Goal: Transaction & Acquisition: Purchase product/service

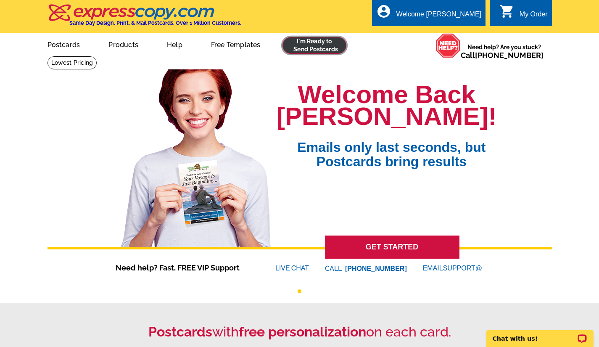
click at [306, 46] on link at bounding box center [315, 45] width 64 height 17
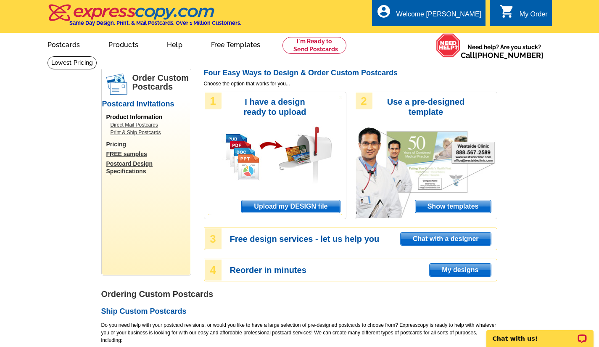
click at [448, 209] on span "Show templates" at bounding box center [454, 206] width 76 height 13
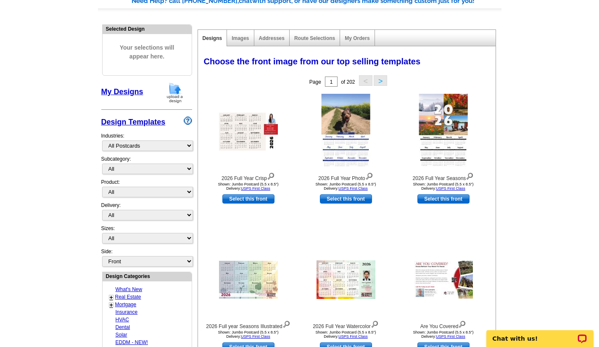
scroll to position [210, 0]
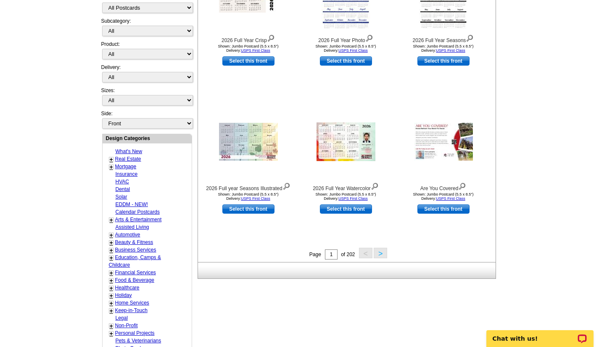
click at [111, 160] on link "+" at bounding box center [111, 159] width 3 height 7
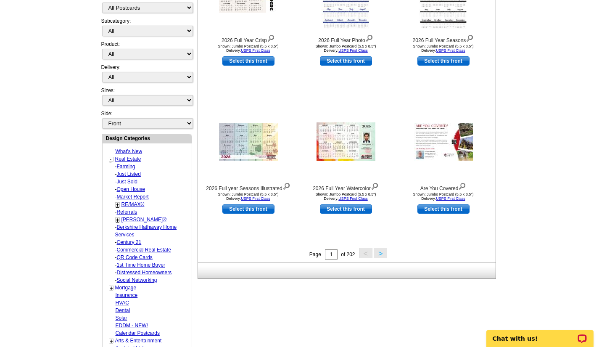
click at [127, 166] on link "Farming" at bounding box center [126, 167] width 19 height 6
select select "785"
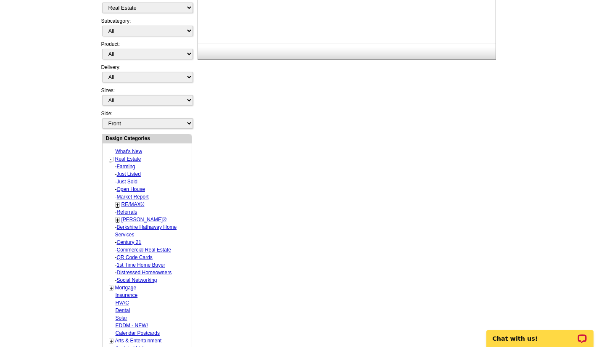
select select "1208"
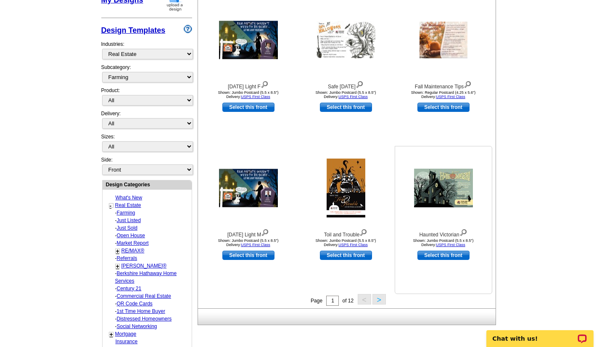
scroll to position [293, 0]
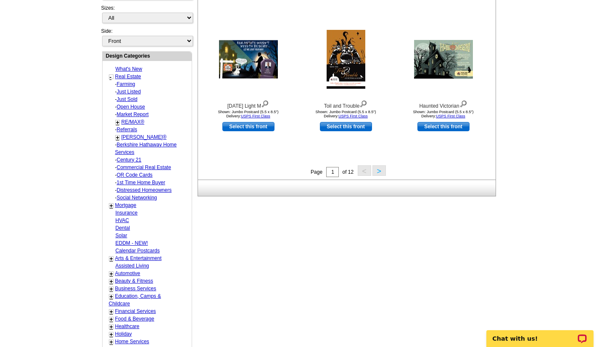
click at [377, 170] on button ">" at bounding box center [379, 170] width 13 height 11
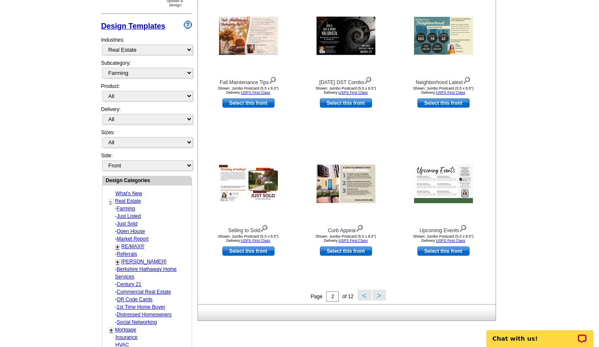
scroll to position [210, 0]
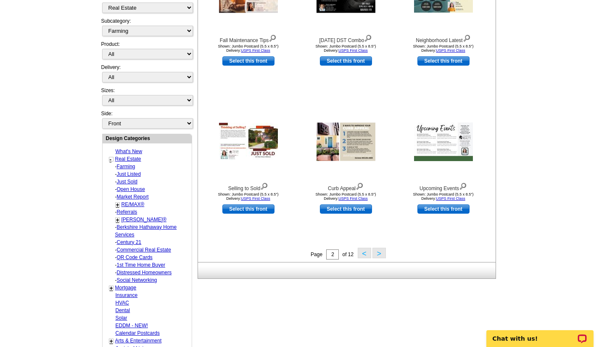
click at [381, 254] on button ">" at bounding box center [379, 253] width 13 height 11
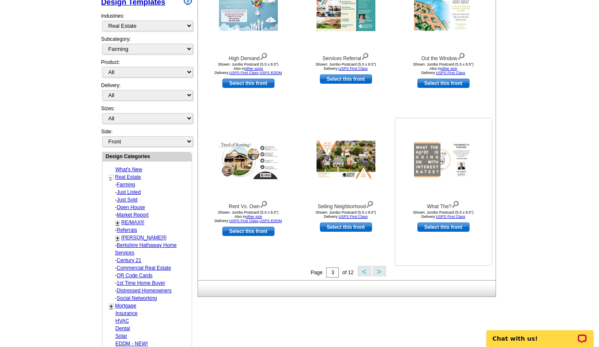
scroll to position [209, 0]
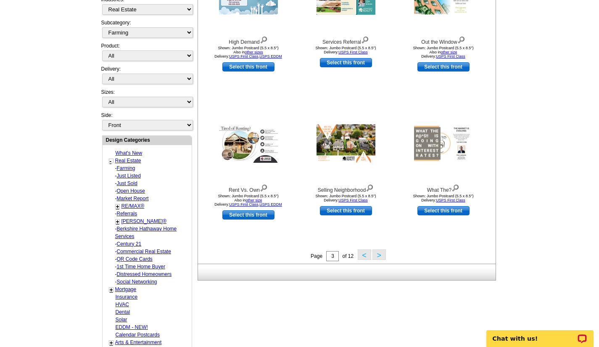
click at [379, 257] on button ">" at bounding box center [379, 254] width 13 height 11
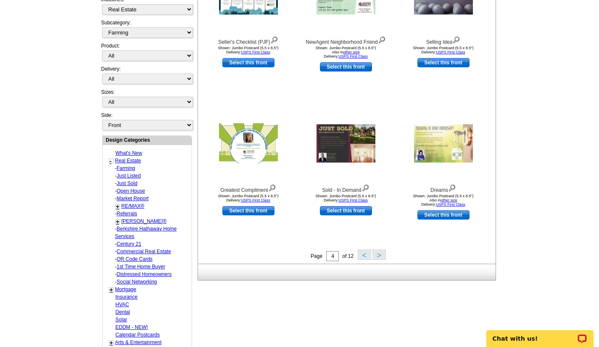
click at [377, 257] on button ">" at bounding box center [379, 254] width 13 height 11
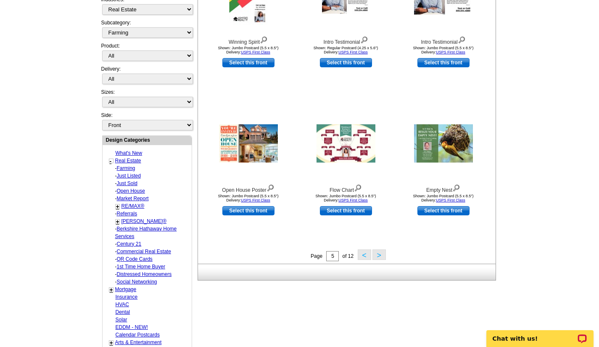
click at [377, 256] on button ">" at bounding box center [379, 254] width 13 height 11
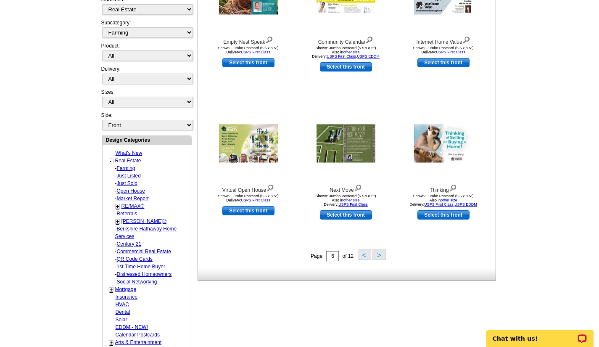
click at [377, 256] on button ">" at bounding box center [379, 254] width 13 height 11
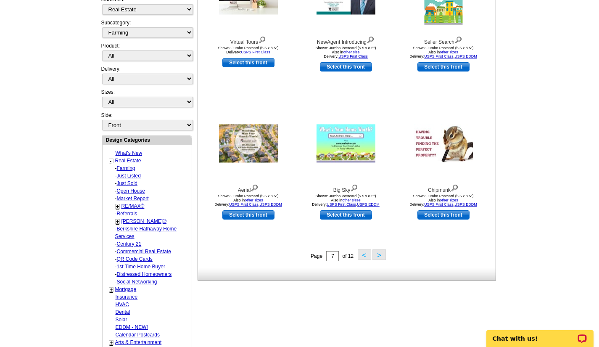
click at [378, 256] on button ">" at bounding box center [379, 254] width 13 height 11
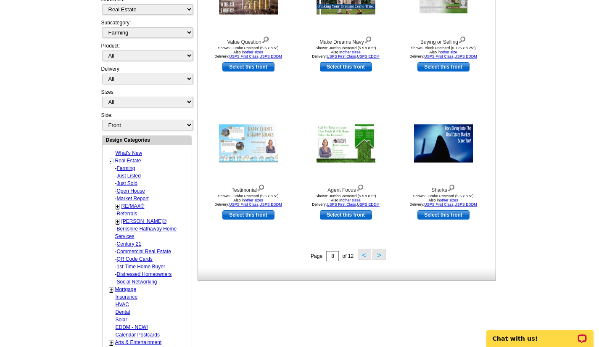
click at [378, 256] on button ">" at bounding box center [379, 254] width 13 height 11
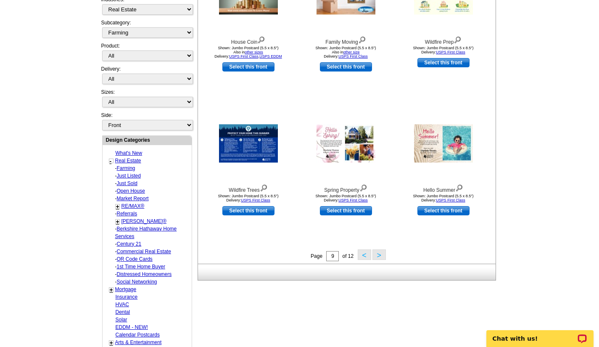
click at [379, 257] on button ">" at bounding box center [379, 254] width 13 height 11
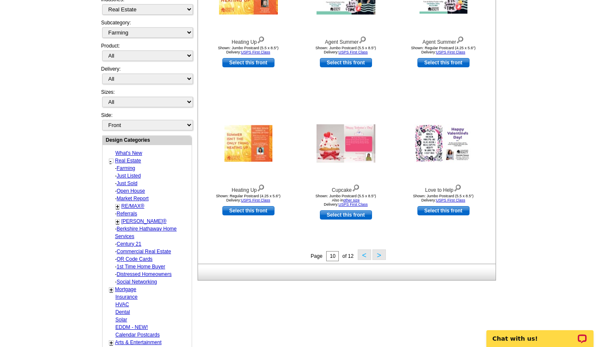
click at [378, 257] on button ">" at bounding box center [379, 254] width 13 height 11
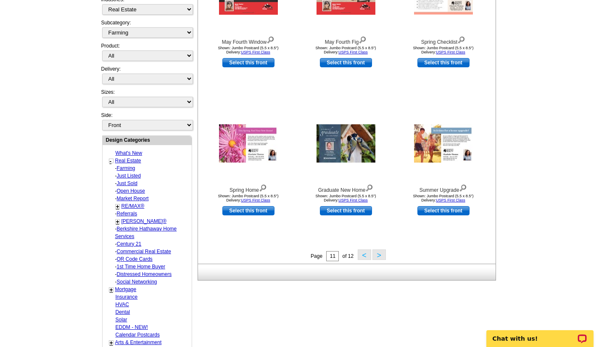
click at [378, 256] on button ">" at bounding box center [379, 254] width 13 height 11
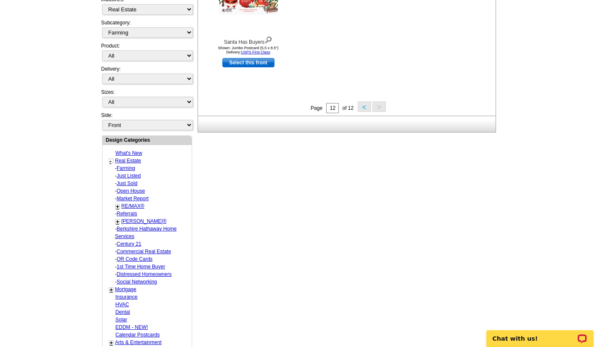
click at [129, 162] on link "Real Estate" at bounding box center [128, 161] width 26 height 6
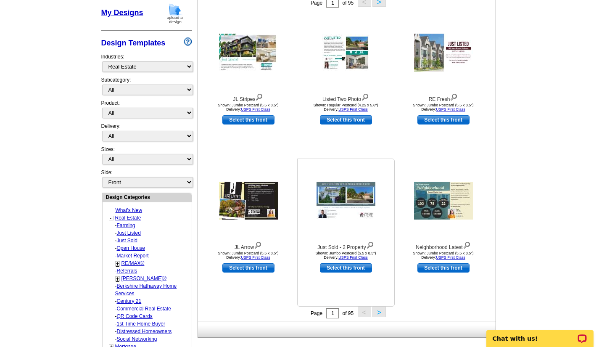
scroll to position [167, 0]
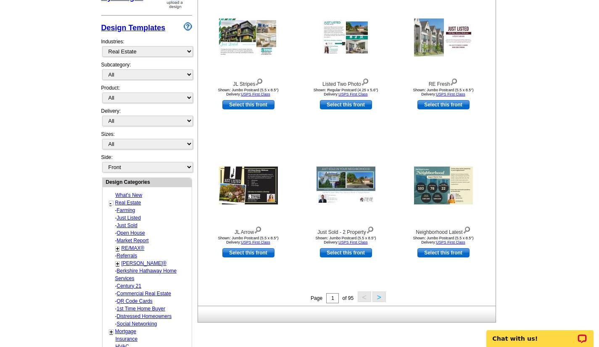
click at [378, 297] on button ">" at bounding box center [379, 296] width 13 height 11
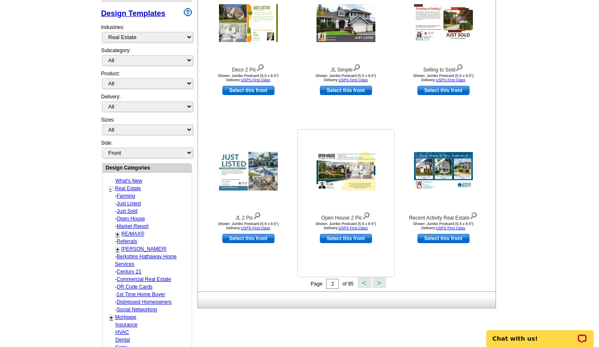
scroll to position [209, 0]
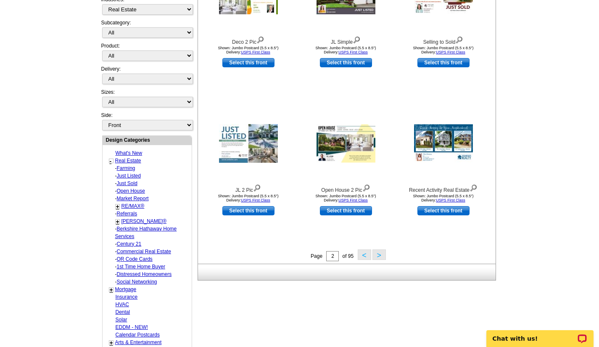
click at [380, 257] on button ">" at bounding box center [379, 254] width 13 height 11
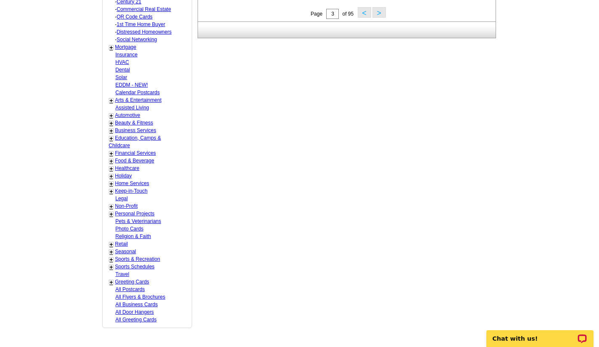
scroll to position [461, 0]
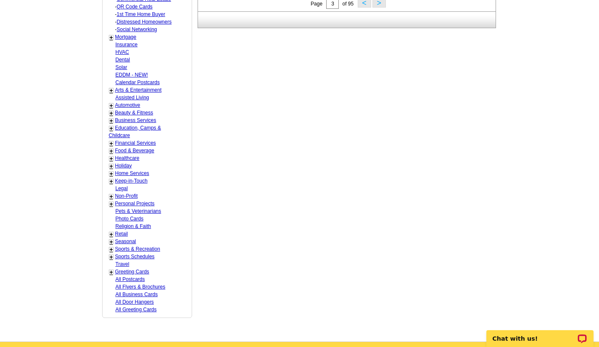
click at [131, 181] on link "Keep-in-Touch" at bounding box center [131, 181] width 32 height 6
select select "769"
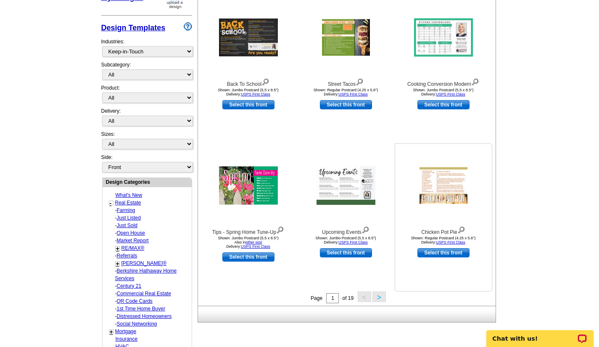
scroll to position [209, 0]
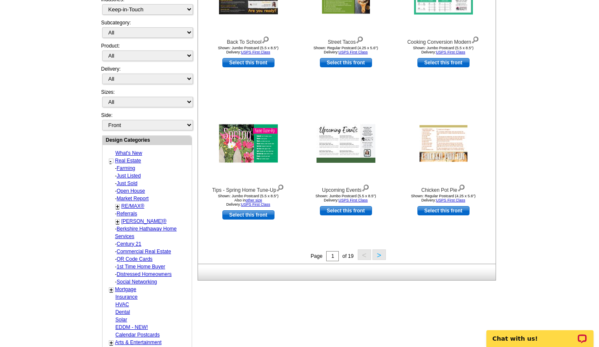
click at [380, 255] on button ">" at bounding box center [379, 254] width 13 height 11
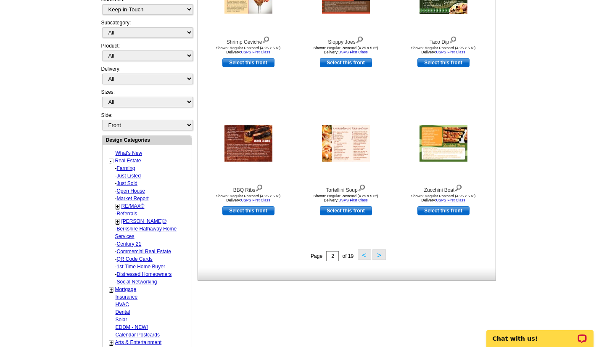
click at [381, 256] on button ">" at bounding box center [379, 254] width 13 height 11
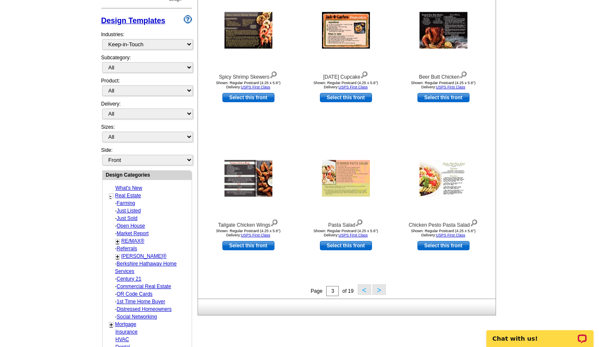
scroll to position [190, 0]
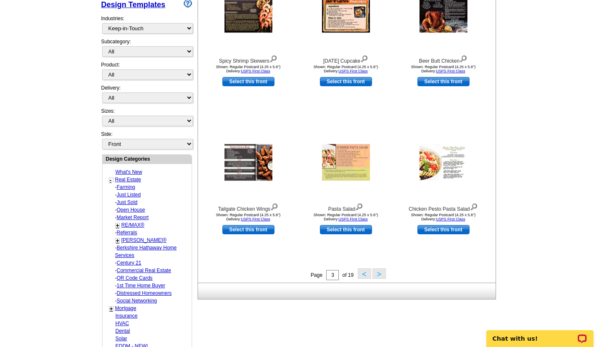
click at [381, 276] on button ">" at bounding box center [379, 273] width 13 height 11
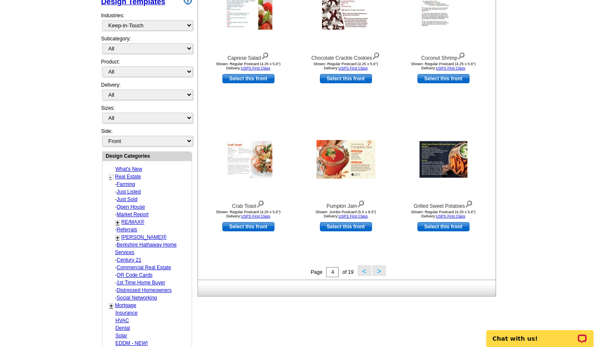
scroll to position [209, 0]
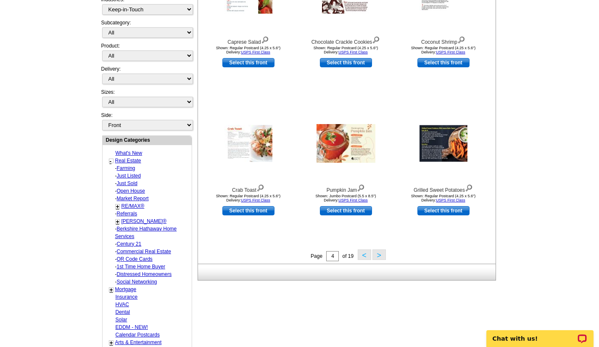
click at [378, 256] on button ">" at bounding box center [379, 254] width 13 height 11
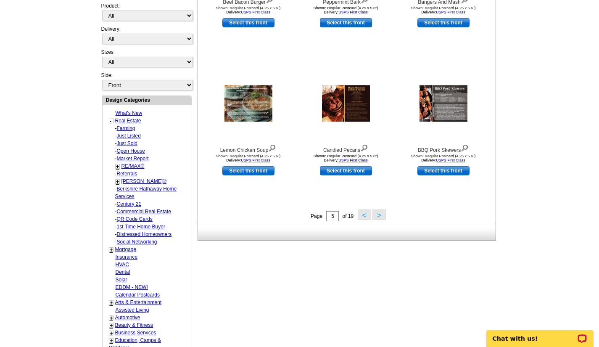
scroll to position [251, 0]
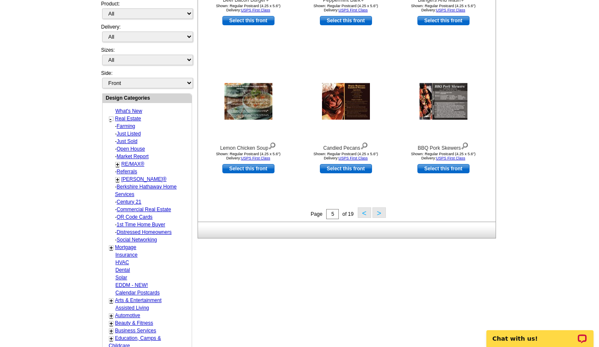
click at [380, 216] on button ">" at bounding box center [379, 212] width 13 height 11
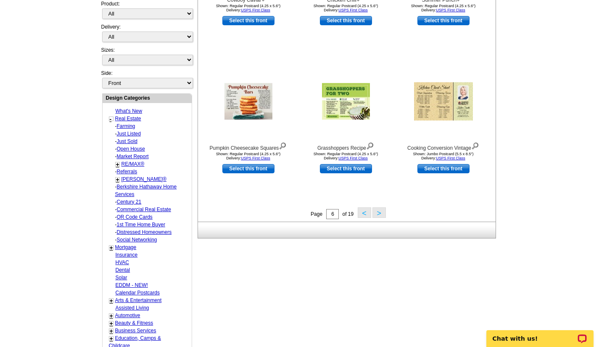
click at [378, 215] on button ">" at bounding box center [379, 212] width 13 height 11
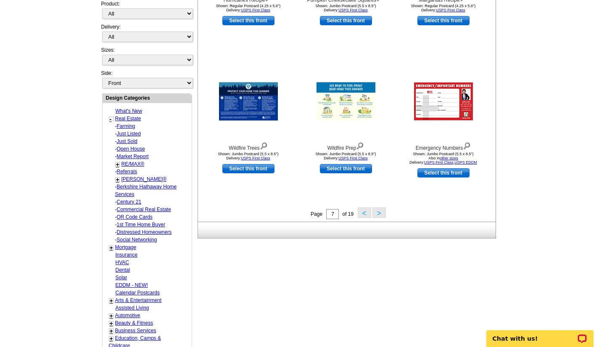
click at [378, 215] on button ">" at bounding box center [379, 212] width 13 height 11
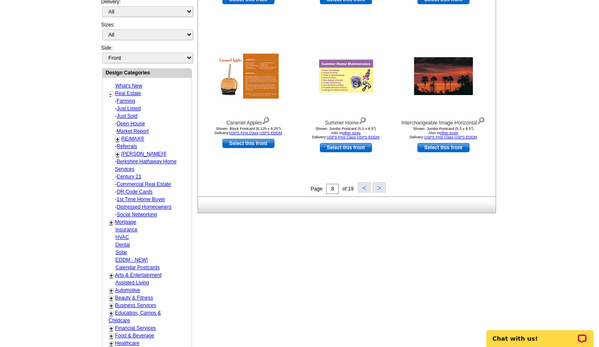
scroll to position [292, 0]
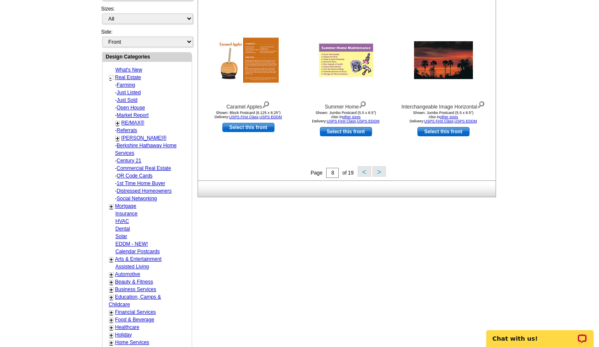
click at [377, 170] on button ">" at bounding box center [379, 171] width 13 height 11
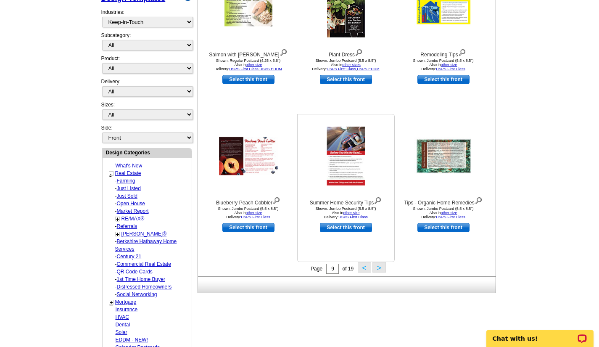
scroll to position [209, 0]
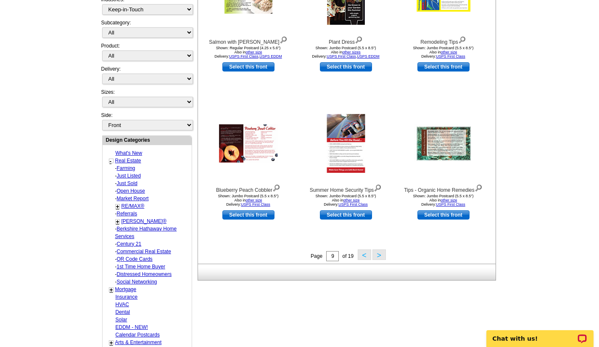
click at [380, 255] on button ">" at bounding box center [379, 254] width 13 height 11
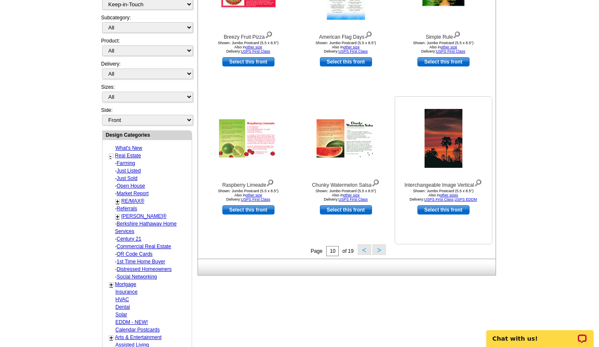
scroll to position [251, 0]
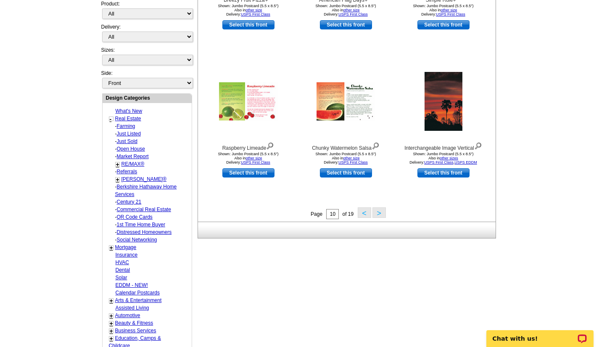
click at [382, 216] on button ">" at bounding box center [379, 212] width 13 height 11
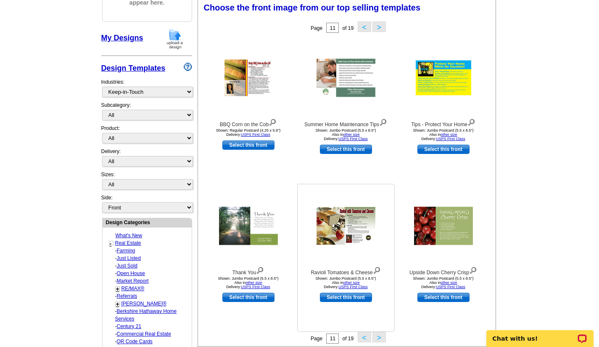
scroll to position [124, 0]
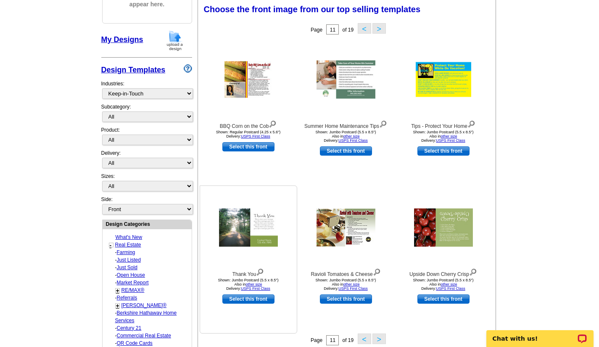
click at [243, 231] on img at bounding box center [248, 228] width 59 height 38
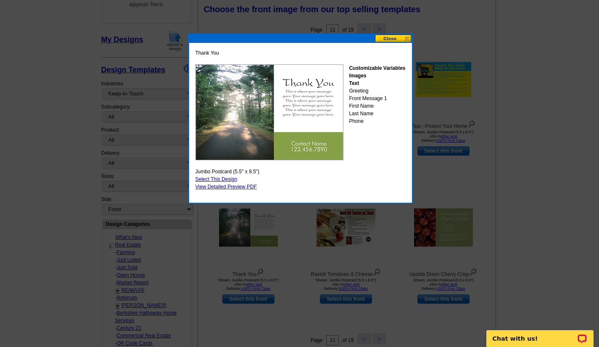
click at [220, 178] on link "Select This Design" at bounding box center [217, 179] width 42 height 6
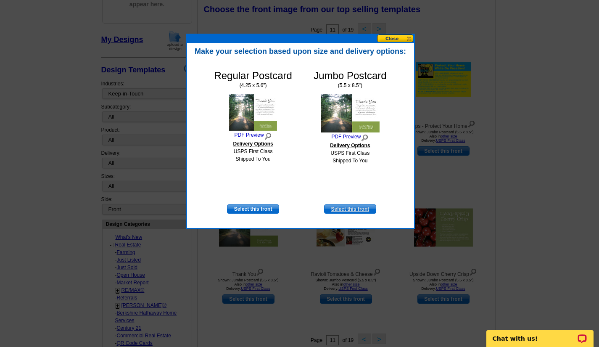
click at [351, 207] on link "Select this front" at bounding box center [350, 208] width 52 height 9
select select "2"
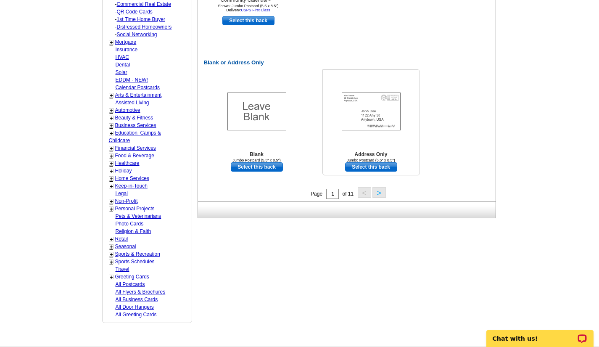
scroll to position [589, 0]
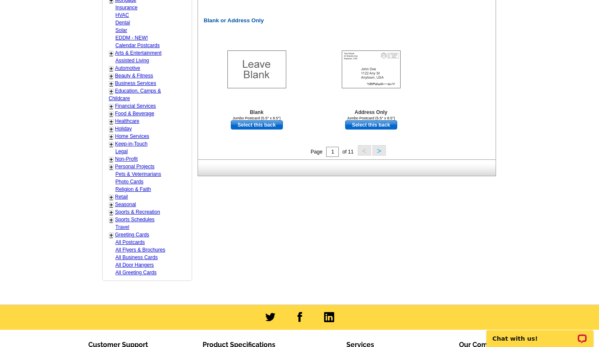
click at [378, 150] on button ">" at bounding box center [379, 150] width 13 height 11
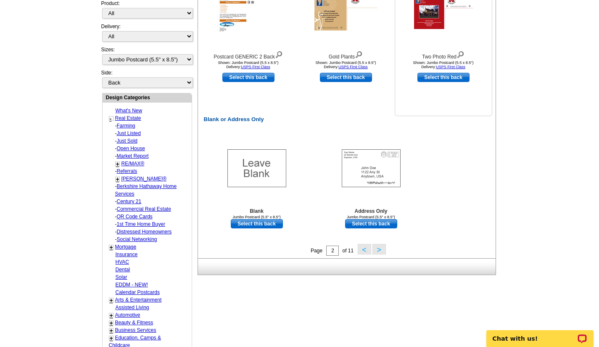
scroll to position [377, 0]
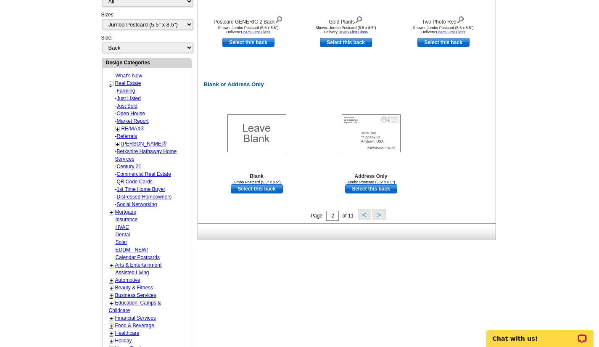
click at [380, 215] on button ">" at bounding box center [379, 214] width 13 height 11
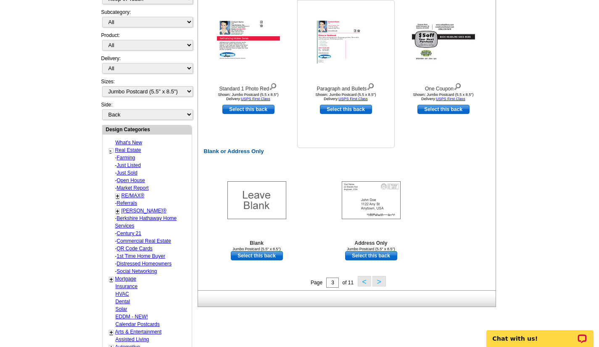
scroll to position [335, 0]
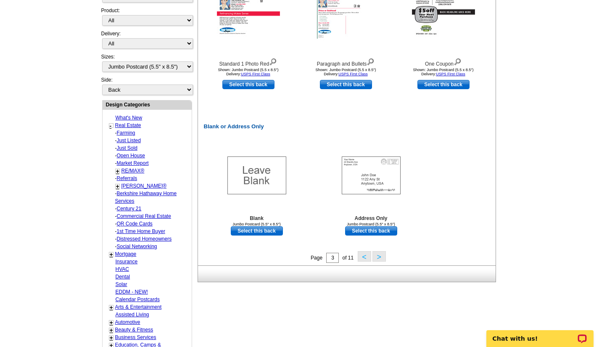
click at [377, 257] on button ">" at bounding box center [379, 256] width 13 height 11
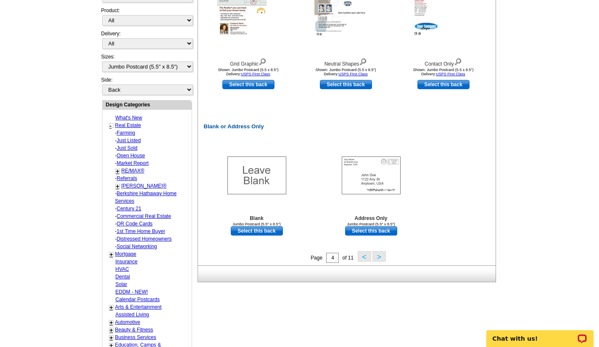
click at [376, 254] on button ">" at bounding box center [379, 256] width 13 height 11
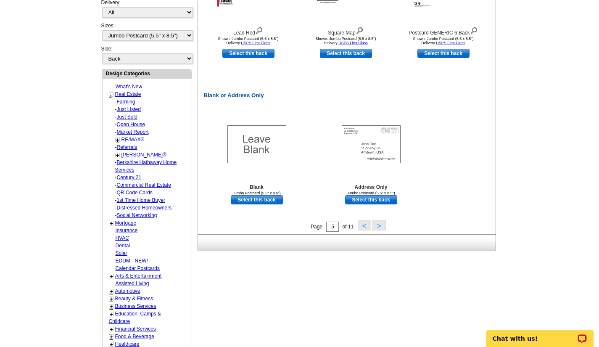
scroll to position [377, 0]
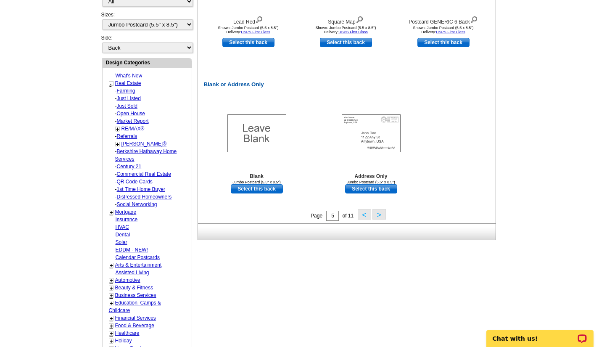
click at [377, 215] on button ">" at bounding box center [379, 214] width 13 height 11
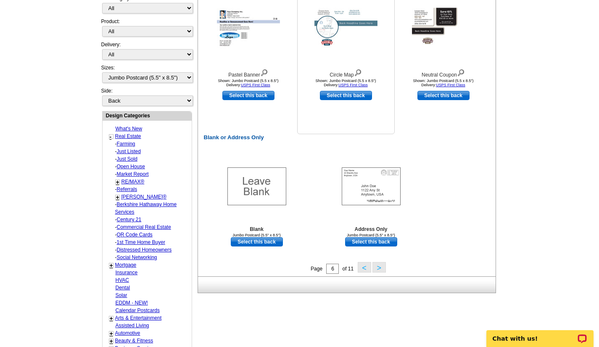
scroll to position [335, 0]
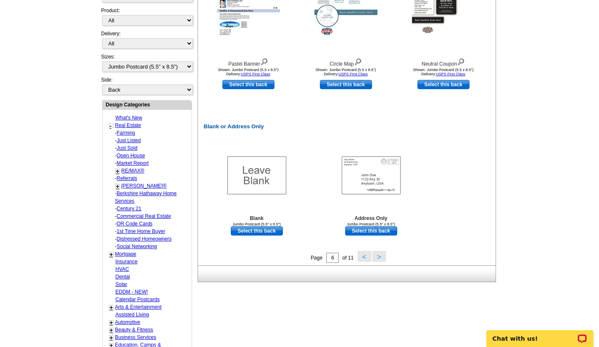
click at [377, 256] on button ">" at bounding box center [379, 256] width 13 height 11
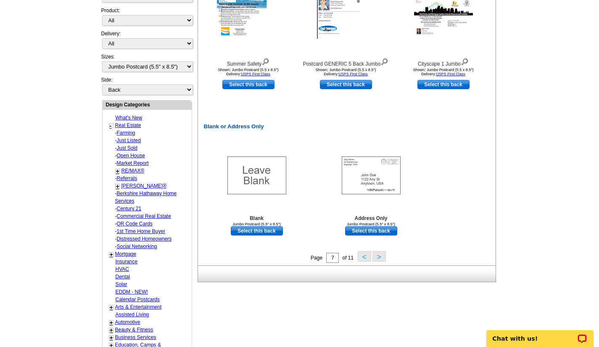
click at [379, 261] on button ">" at bounding box center [379, 256] width 13 height 11
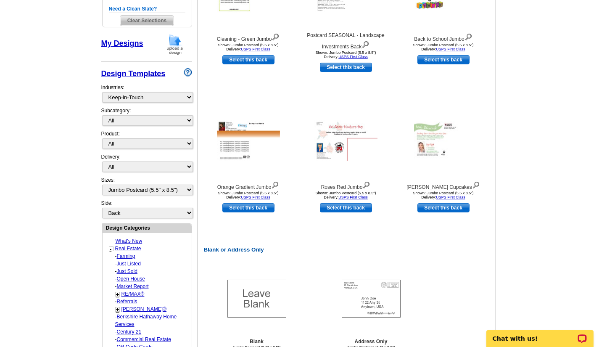
scroll to position [251, 0]
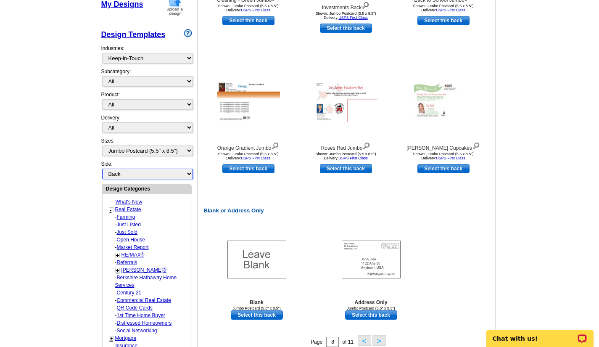
click at [189, 174] on select "Front Back" at bounding box center [147, 174] width 91 height 11
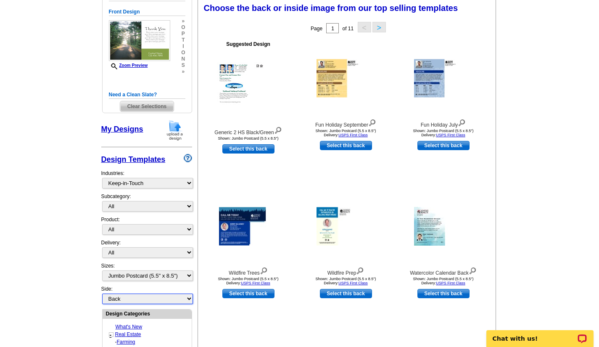
scroll to position [124, 0]
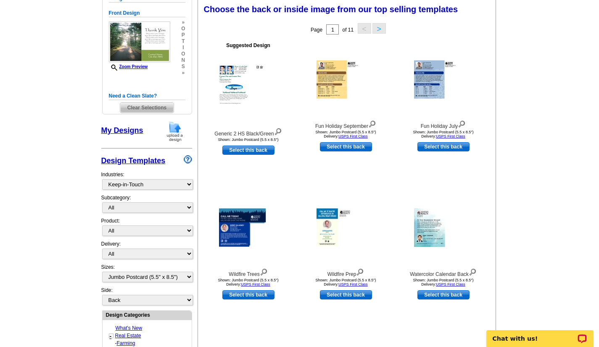
click at [131, 132] on link "My Designs" at bounding box center [122, 130] width 42 height 8
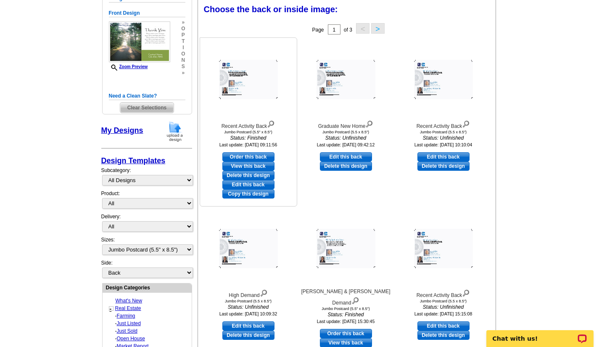
click at [242, 185] on link "Edit this back" at bounding box center [248, 184] width 52 height 9
select select "front"
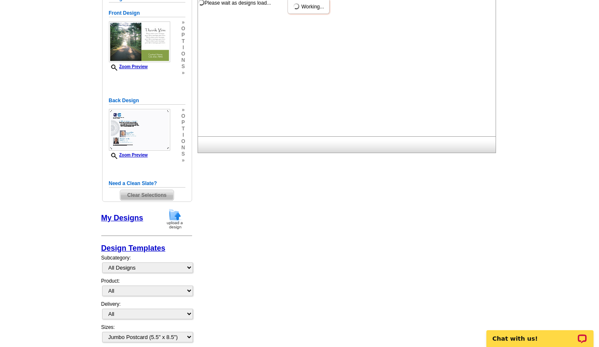
scroll to position [0, 0]
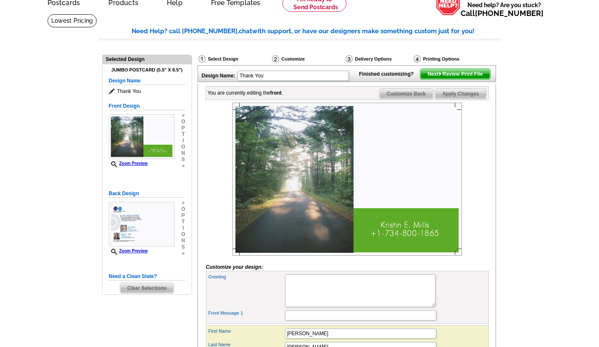
scroll to position [126, 0]
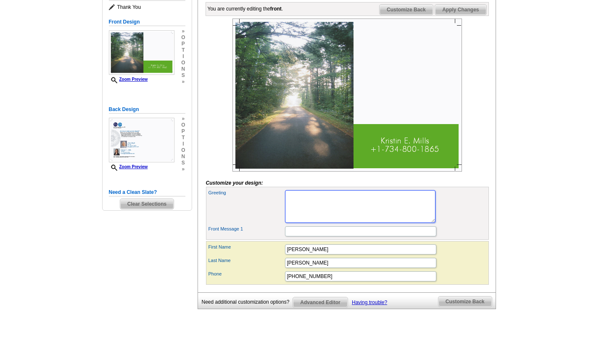
click at [309, 210] on textarea "Greeting" at bounding box center [360, 206] width 151 height 33
click at [295, 236] on input "Front Message 1" at bounding box center [360, 231] width 151 height 10
drag, startPoint x: 325, startPoint y: 209, endPoint x: 265, endPoint y: 208, distance: 60.6
click at [265, 208] on div "Greeting THANK YOU!" at bounding box center [348, 206] width 280 height 36
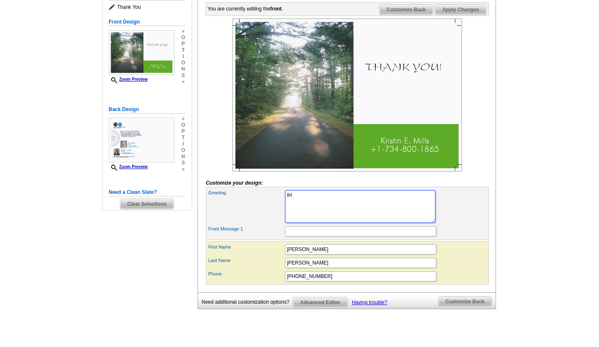
type textarea "t"
type textarea "Thank you"
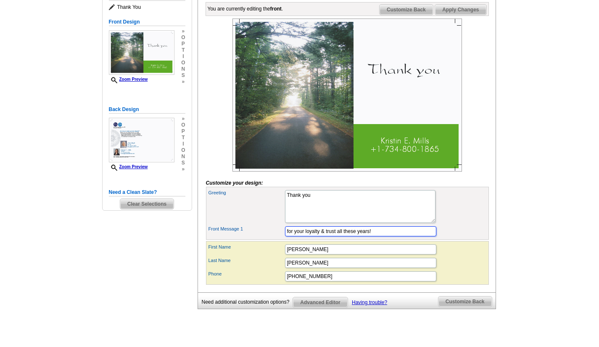
type input "for your loyalty & trust all these years!"
click at [367, 220] on textarea "Thank you" at bounding box center [360, 206] width 151 height 33
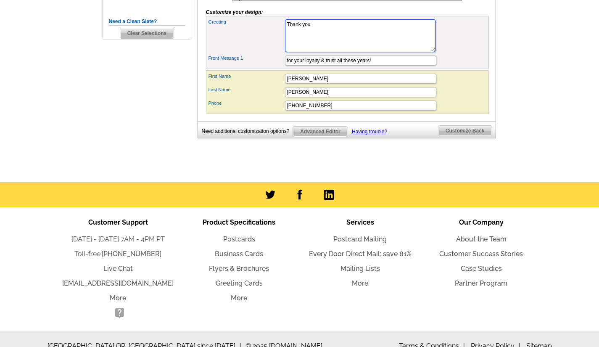
scroll to position [326, 0]
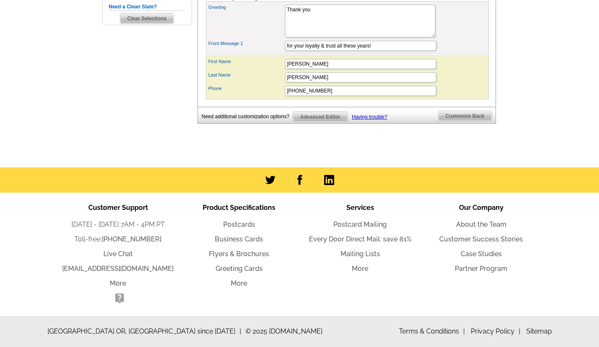
click at [479, 118] on span "Customize Back" at bounding box center [465, 116] width 53 height 10
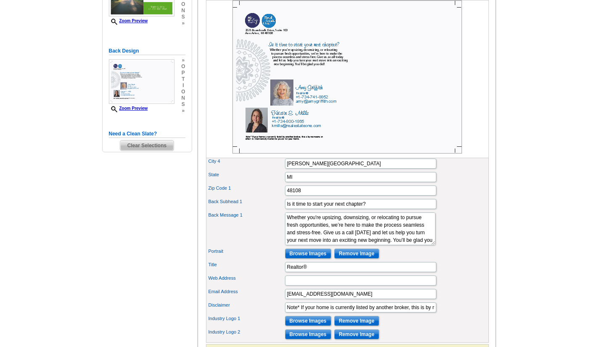
scroll to position [199, 0]
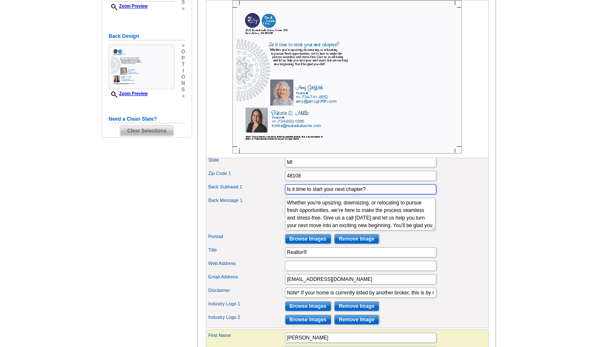
drag, startPoint x: 373, startPoint y: 203, endPoint x: 239, endPoint y: 198, distance: 134.3
click at [239, 196] on div "Back Subhead 1 Is it time to start your next chapter?" at bounding box center [348, 189] width 280 height 13
type input "On the road life,"
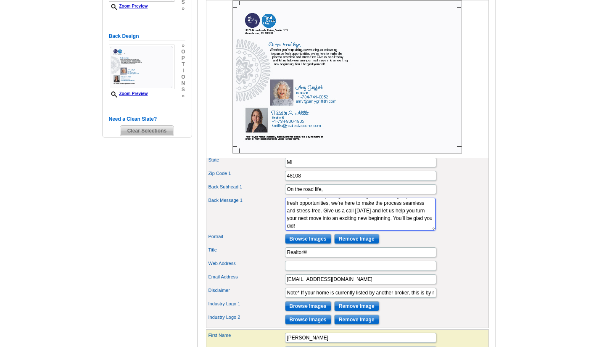
scroll to position [8, 0]
drag, startPoint x: 287, startPoint y: 217, endPoint x: 431, endPoint y: 241, distance: 145.9
click at [22, 94] on main "Need Help? call [PHONE_NUMBER], chat with support, or have our designers make s…" at bounding box center [299, 149] width 599 height 585
paste textarea "Like this beautiful road, may your path ahead be sheltered, peaceful, and full …"
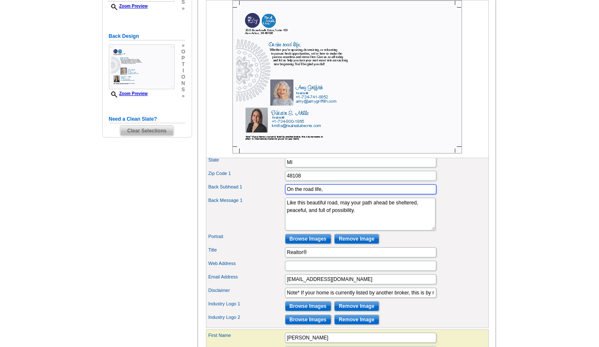
click at [350, 194] on input "On the road life," at bounding box center [360, 189] width 151 height 10
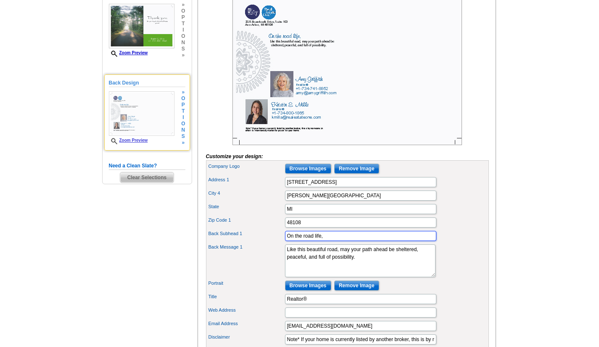
scroll to position [115, 0]
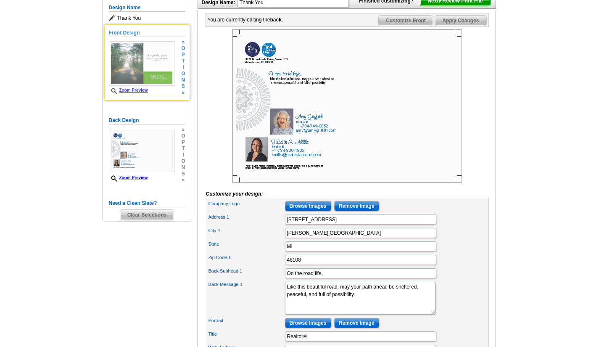
click at [140, 61] on img at bounding box center [142, 63] width 66 height 45
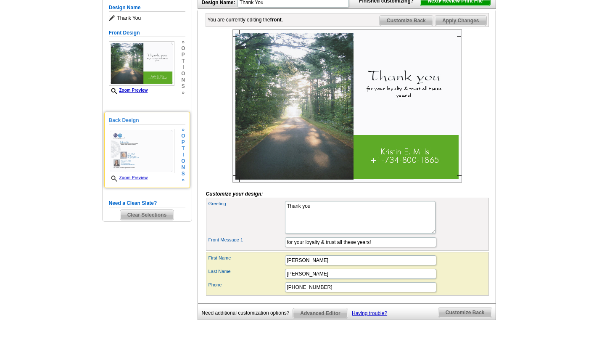
click at [148, 146] on img at bounding box center [142, 151] width 66 height 45
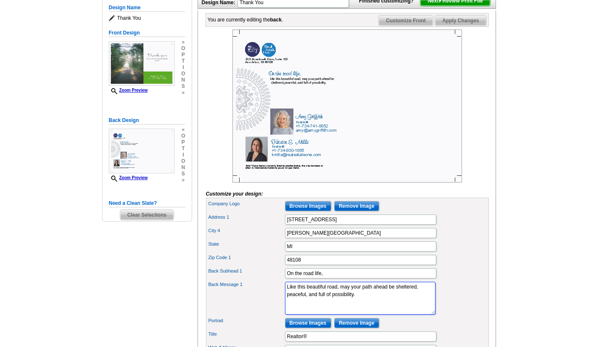
click at [383, 308] on textarea "Whether you're upsizing, downsizing, or relocating to pursue fresh opportunitie…" at bounding box center [360, 298] width 151 height 33
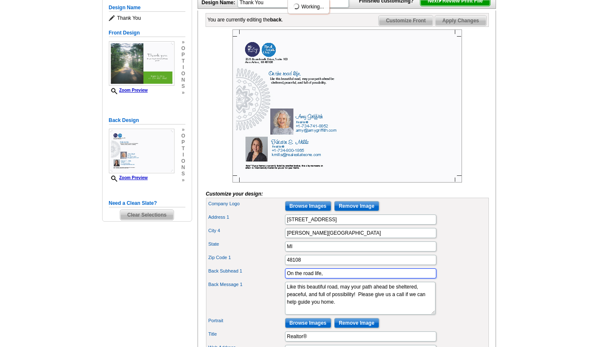
drag, startPoint x: 330, startPoint y: 288, endPoint x: 209, endPoint y: 281, distance: 120.9
click at [209, 280] on div "Back Subhead 1 On the road life," at bounding box center [348, 273] width 280 height 13
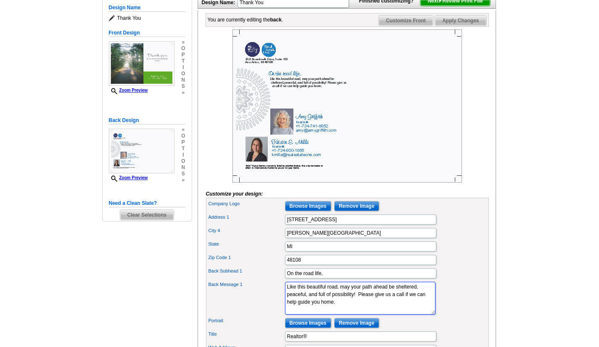
click at [362, 315] on textarea "Whether you're upsizing, downsizing, or relocating to pursue fresh opportunitie…" at bounding box center [360, 298] width 151 height 33
type textarea "Like this beautiful road, may your path ahead be sheltered, peaceful, and full …"
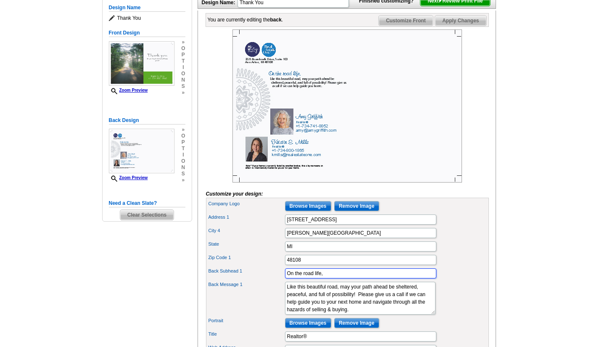
click at [339, 278] on input "On the road life," at bounding box center [360, 273] width 151 height 10
drag, startPoint x: 333, startPoint y: 286, endPoint x: 232, endPoint y: 286, distance: 101.4
click at [232, 280] on div "Back Subhead 1 On the road life," at bounding box center [348, 273] width 280 height 13
type input "Like this beautiful road,"
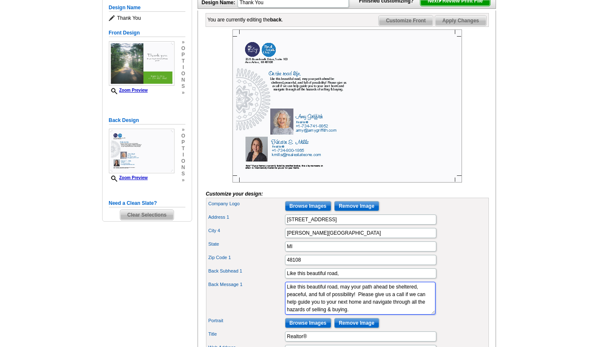
click at [343, 300] on textarea "Whether you're upsizing, downsizing, or relocating to pursue fresh opportunitie…" at bounding box center [360, 298] width 151 height 33
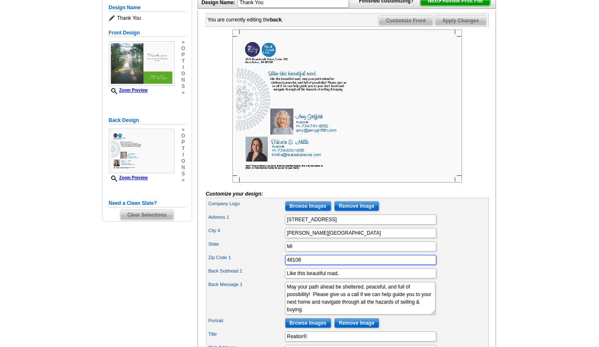
click at [364, 265] on input "48108" at bounding box center [360, 260] width 151 height 10
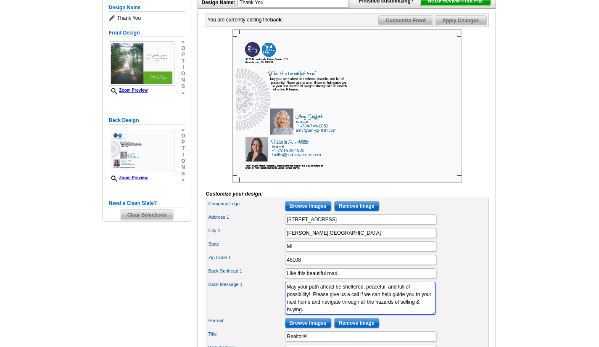
click at [313, 315] on textarea "Whether you're upsizing, downsizing, or relocating to pursue fresh opportunitie…" at bounding box center [360, 298] width 151 height 33
drag, startPoint x: 313, startPoint y: 323, endPoint x: 347, endPoint y: 324, distance: 34.1
click at [347, 315] on textarea "Whether you're upsizing, downsizing, or relocating to pursue fresh opportunitie…" at bounding box center [360, 298] width 151 height 33
drag, startPoint x: 348, startPoint y: 316, endPoint x: 352, endPoint y: 325, distance: 10.2
click at [352, 315] on textarea "Whether you're upsizing, downsizing, or relocating to pursue fresh opportunitie…" at bounding box center [360, 298] width 151 height 33
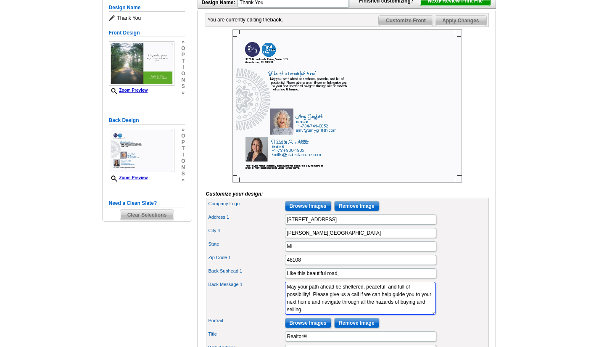
click at [361, 307] on textarea "Whether you're upsizing, downsizing, or relocating to pursue fresh opportunitie…" at bounding box center [360, 298] width 151 height 33
paste textarea "navigate through all the hazards of buying and selling"
click at [365, 309] on textarea "Whether you're upsizing, downsizing, or relocating to pursue fresh opportunitie…" at bounding box center [360, 298] width 151 height 33
click at [311, 315] on textarea "Whether you're upsizing, downsizing, or relocating to pursue fresh opportunitie…" at bounding box center [360, 298] width 151 height 33
click at [390, 315] on textarea "Whether you're upsizing, downsizing, or relocating to pursue fresh opportunitie…" at bounding box center [360, 298] width 151 height 33
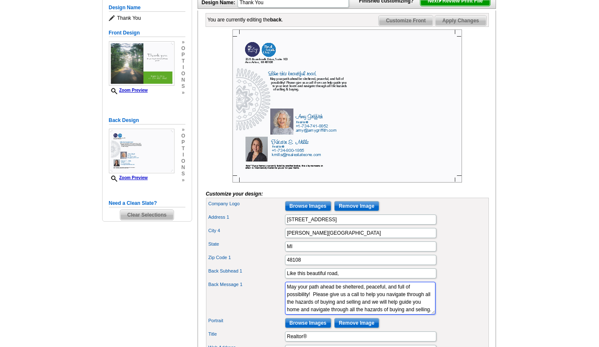
click at [376, 315] on textarea "Whether you're upsizing, downsizing, or relocating to pursue fresh opportunitie…" at bounding box center [360, 298] width 151 height 33
click at [387, 307] on textarea "Whether you're upsizing, downsizing, or relocating to pursue fresh opportunitie…" at bounding box center [360, 298] width 151 height 33
click at [387, 308] on textarea "Whether you're upsizing, downsizing, or relocating to pursue fresh opportunitie…" at bounding box center [360, 298] width 151 height 33
drag, startPoint x: 298, startPoint y: 324, endPoint x: 386, endPoint y: 307, distance: 90.0
click at [298, 315] on textarea "Whether you're upsizing, downsizing, or relocating to pursue fresh opportunitie…" at bounding box center [360, 298] width 151 height 33
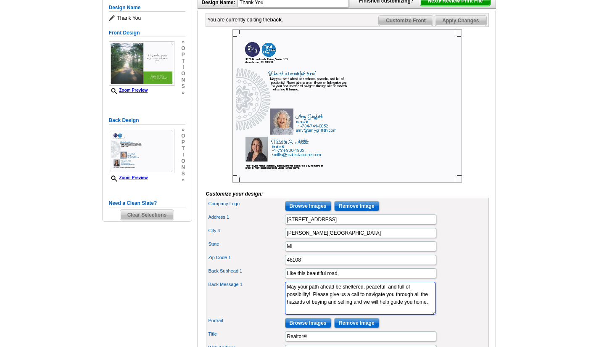
click at [401, 315] on textarea "Whether you're upsizing, downsizing, or relocating to pursue fresh opportunitie…" at bounding box center [360, 298] width 151 height 33
drag, startPoint x: 336, startPoint y: 324, endPoint x: 340, endPoint y: 320, distance: 4.8
click at [336, 315] on textarea "Whether you're upsizing, downsizing, or relocating to pursue fresh opportunitie…" at bounding box center [360, 298] width 151 height 33
drag, startPoint x: 289, startPoint y: 302, endPoint x: 370, endPoint y: 323, distance: 83.9
click at [370, 315] on textarea "Whether you're upsizing, downsizing, or relocating to pursue fresh opportunitie…" at bounding box center [360, 298] width 151 height 33
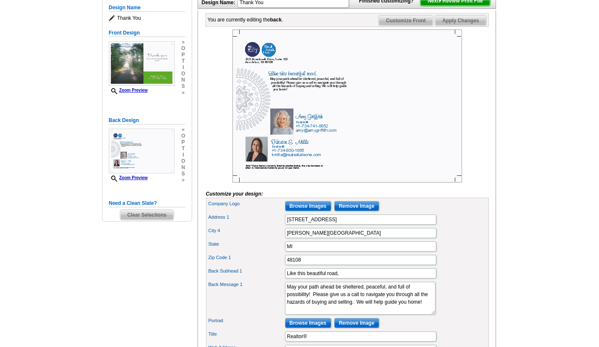
click at [547, 69] on main "Need Help? call [PHONE_NUMBER], chat with support, or have our designers make s…" at bounding box center [299, 233] width 599 height 585
drag, startPoint x: 313, startPoint y: 309, endPoint x: 345, endPoint y: 323, distance: 34.3
click at [345, 315] on textarea "Whether you're upsizing, downsizing, or relocating to pursue fresh opportunitie…" at bounding box center [360, 298] width 151 height 33
paste textarea "Contact us for expert guidance in buying or selling—we’ll help you find your wa…"
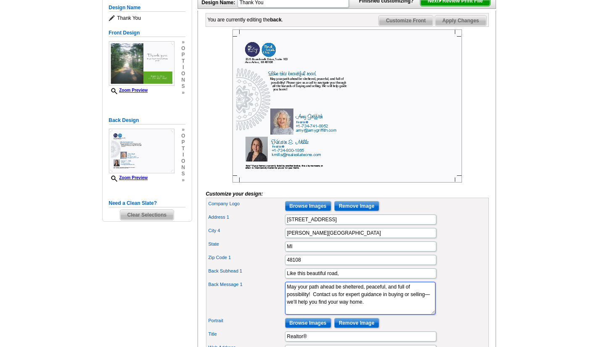
type textarea "May your path ahead be sheltered, peaceful, and full of possibility! Contact us…"
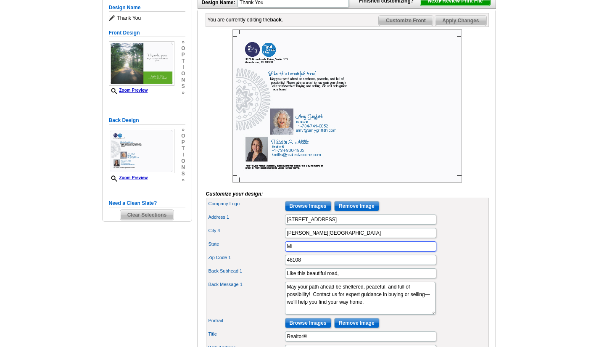
click at [326, 252] on input "MI" at bounding box center [360, 246] width 151 height 10
click at [360, 238] on input "[PERSON_NAME][GEOGRAPHIC_DATA]" at bounding box center [360, 233] width 151 height 10
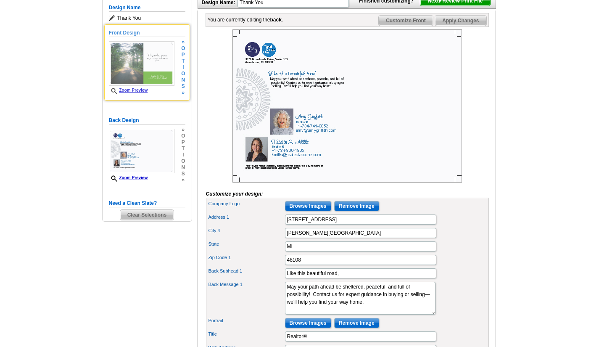
click at [128, 62] on img at bounding box center [142, 63] width 66 height 45
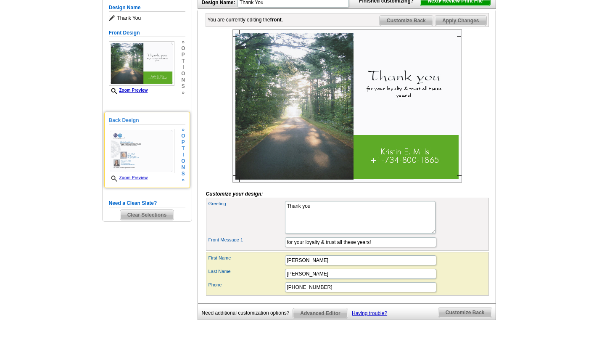
click at [147, 147] on img at bounding box center [142, 151] width 66 height 45
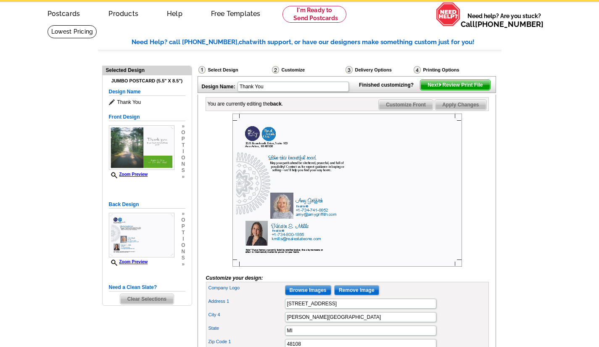
scroll to position [73, 0]
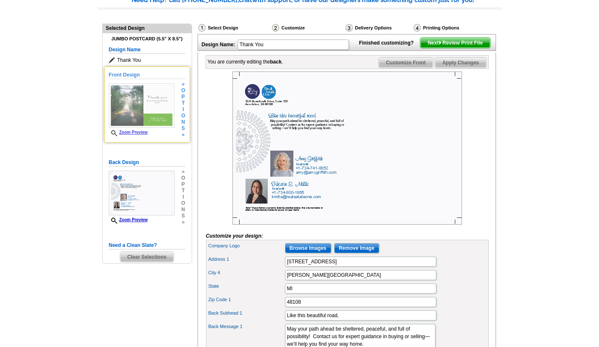
click at [119, 93] on img at bounding box center [142, 105] width 66 height 45
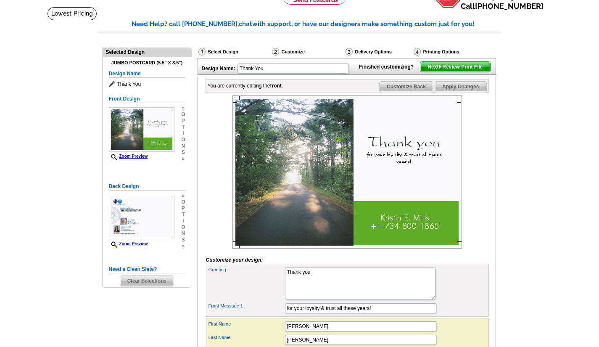
scroll to position [31, 0]
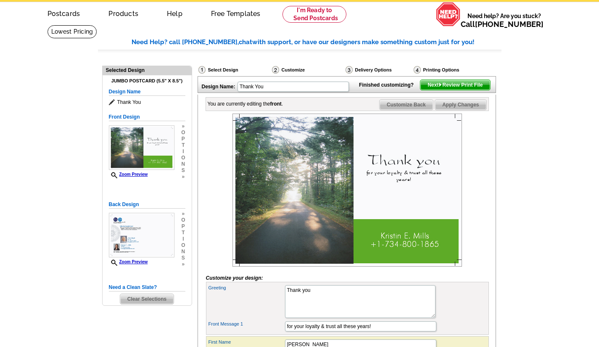
click at [458, 90] on span "Next Review Print File" at bounding box center [455, 85] width 69 height 10
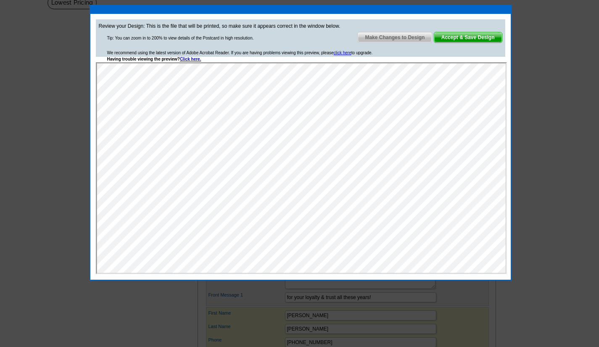
scroll to position [73, 0]
